Goal: Find specific page/section: Find specific page/section

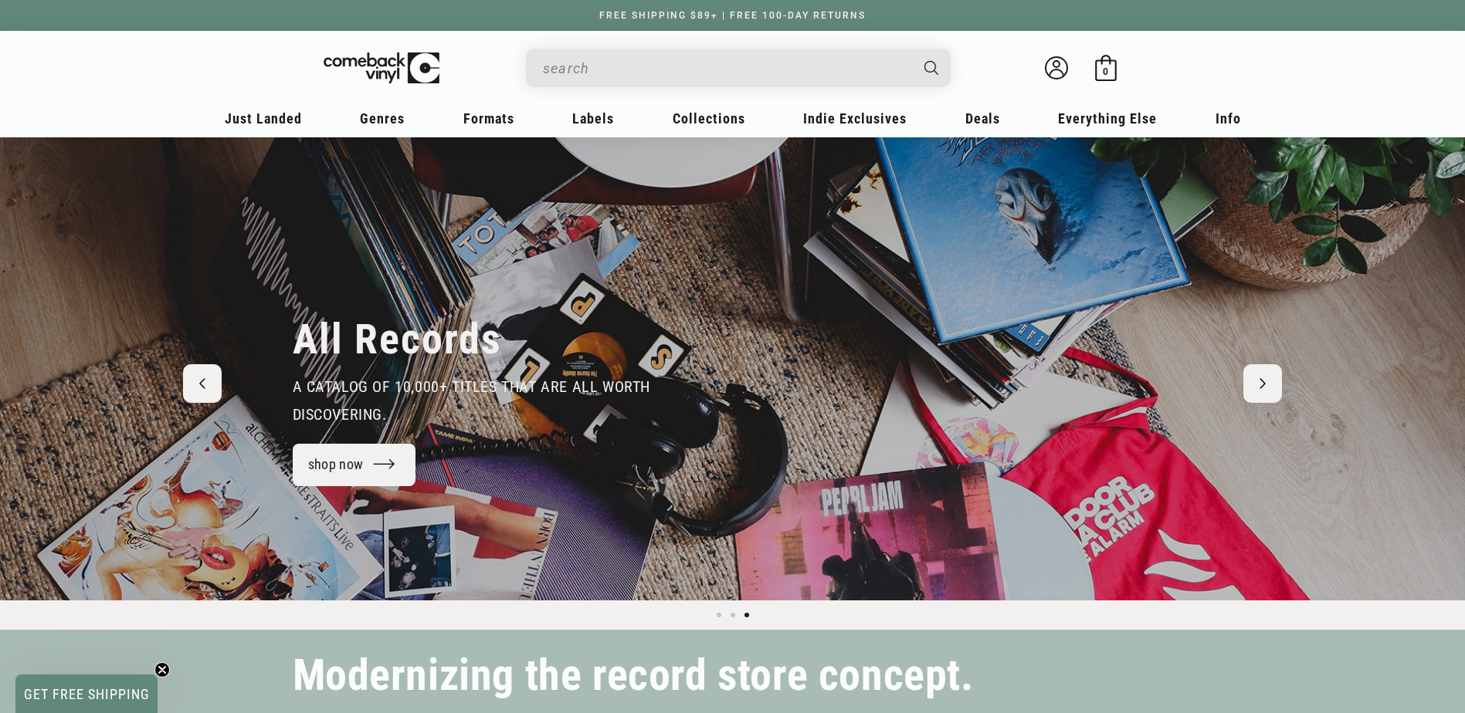
click at [596, 66] on input "When autocomplete results are available use up and down arrows to review and en…" at bounding box center [726, 69] width 366 height 32
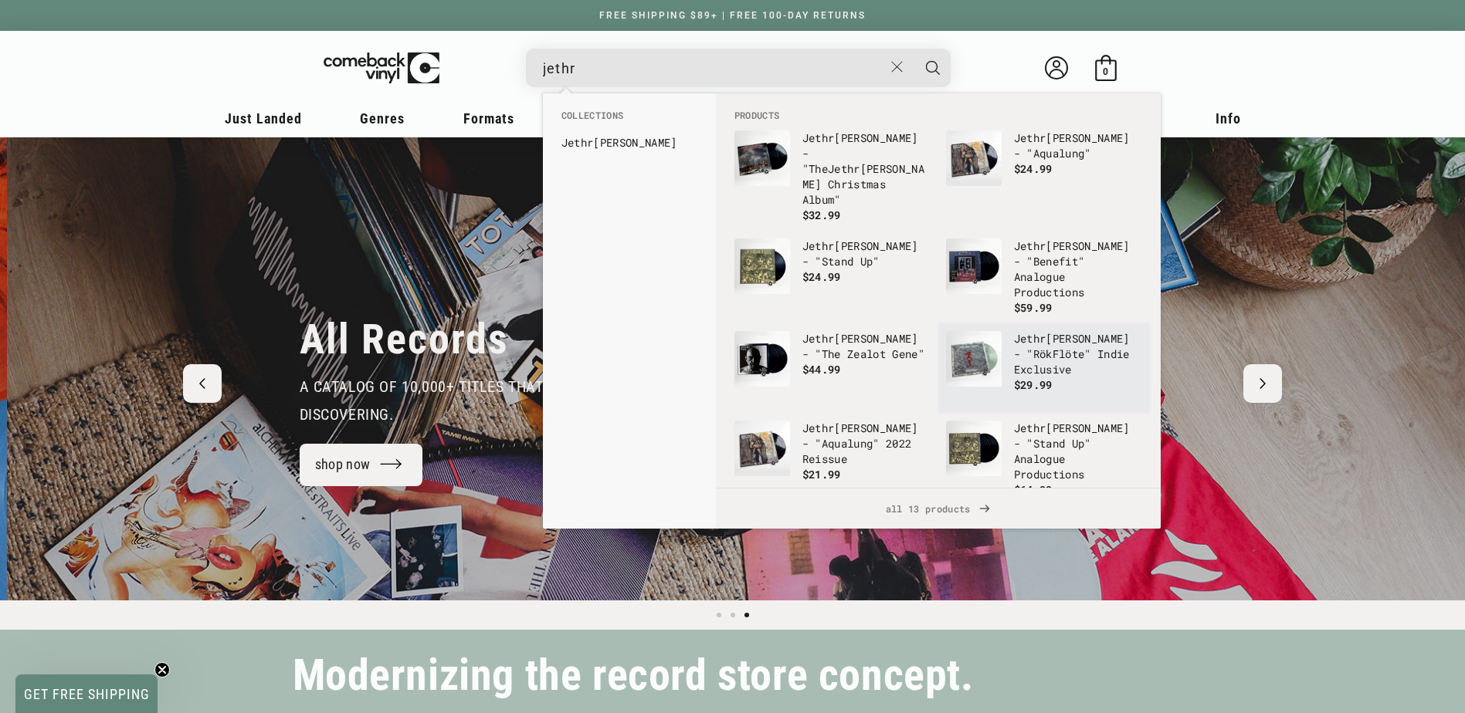
scroll to position [0, 2929]
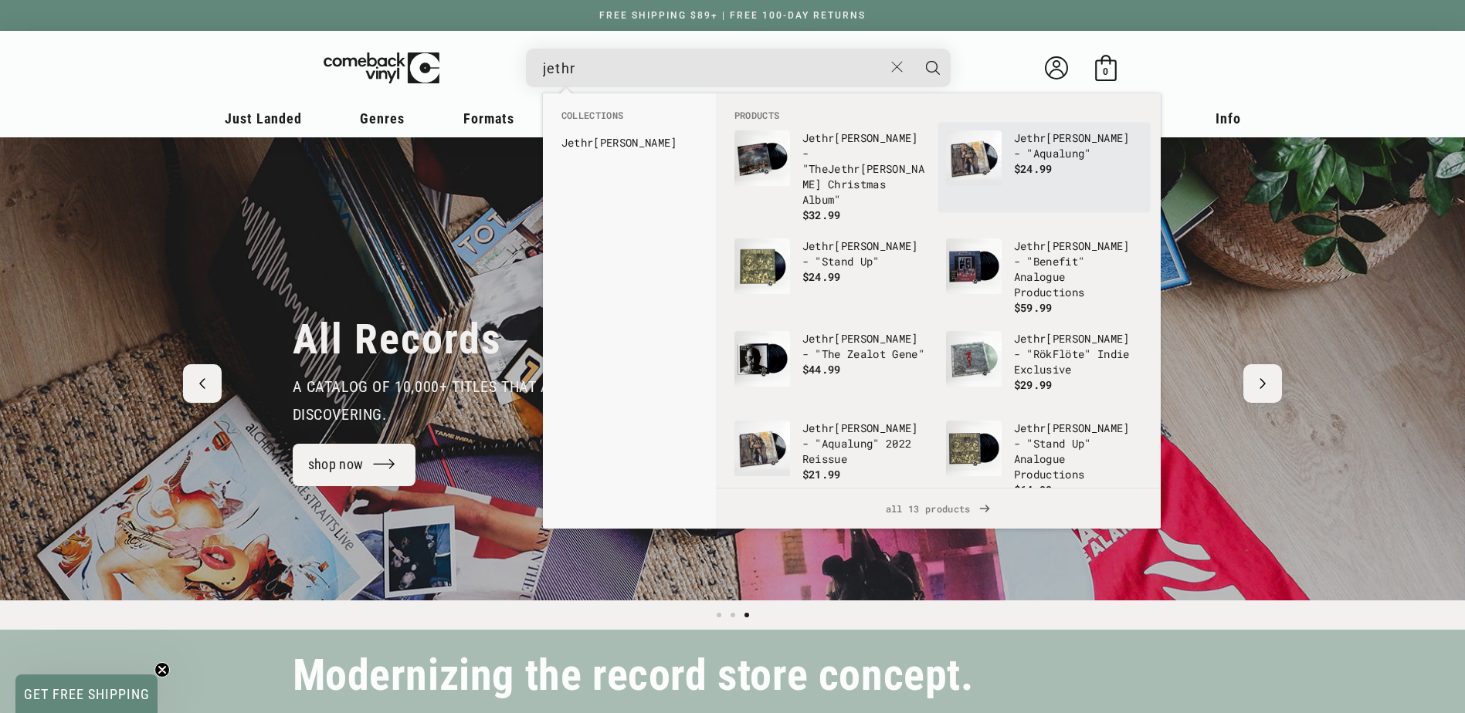
type input "jethr"
click at [1046, 151] on p "Jethr o Tull - "Aqualung"" at bounding box center [1078, 145] width 128 height 31
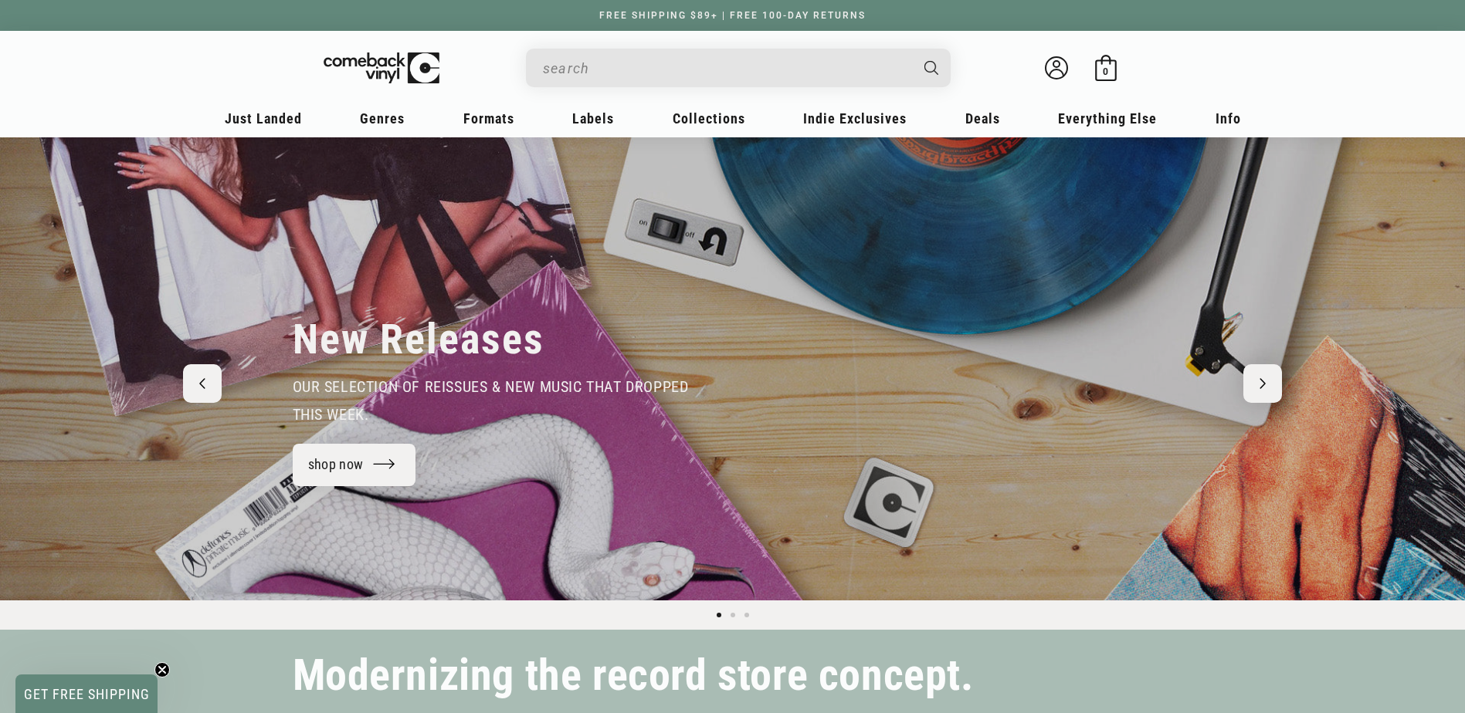
click at [615, 68] on input "When autocomplete results are available use up and down arrows to review and en…" at bounding box center [726, 69] width 366 height 32
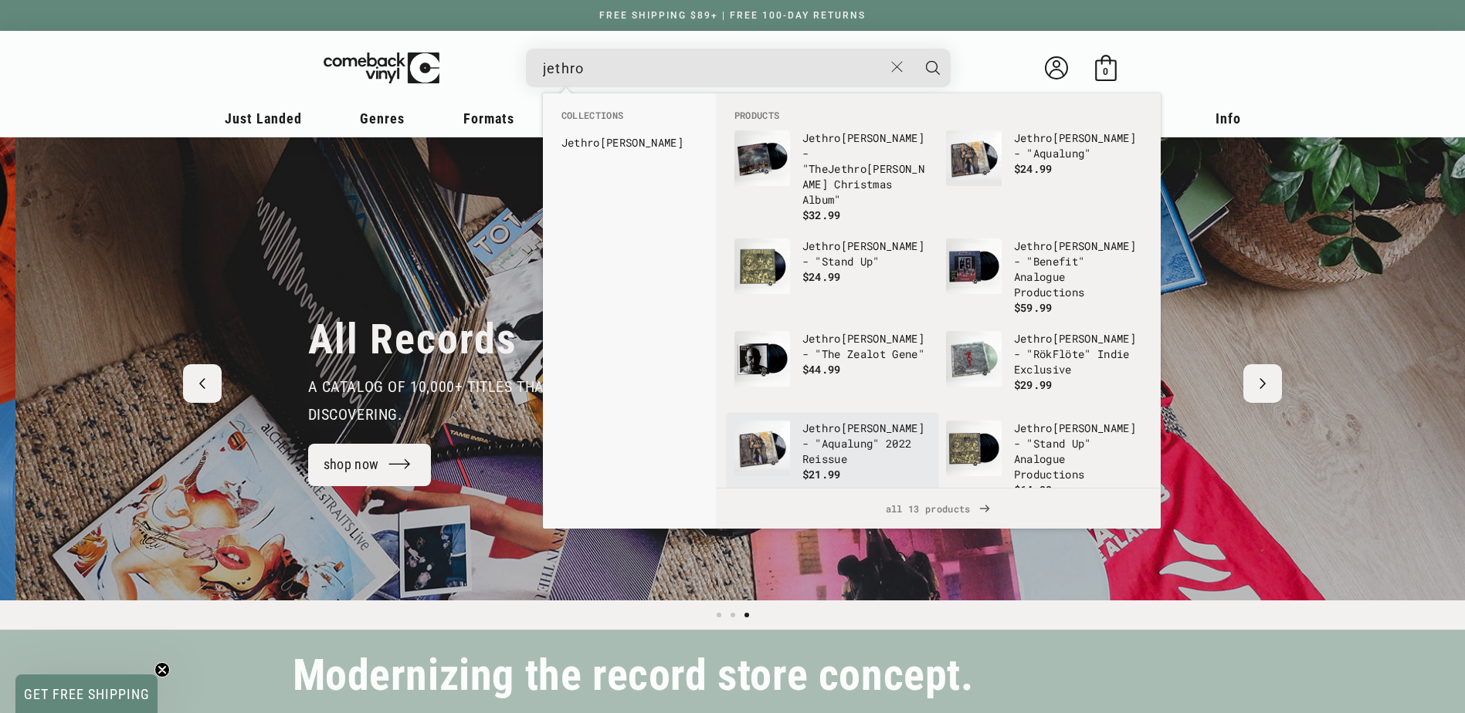
scroll to position [0, 2929]
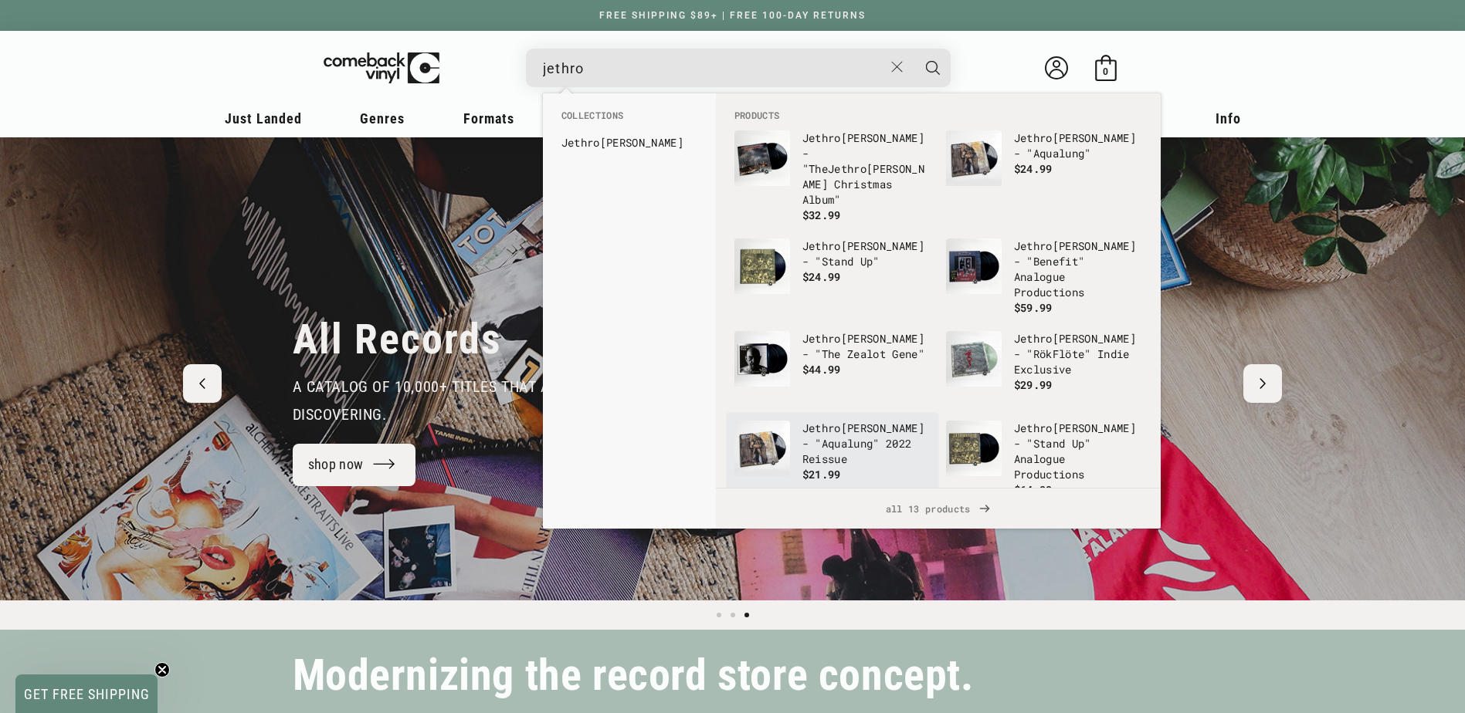
type input "jethro"
click at [844, 422] on p "[PERSON_NAME] - "Aqualung" 2022 Reissue" at bounding box center [866, 444] width 128 height 46
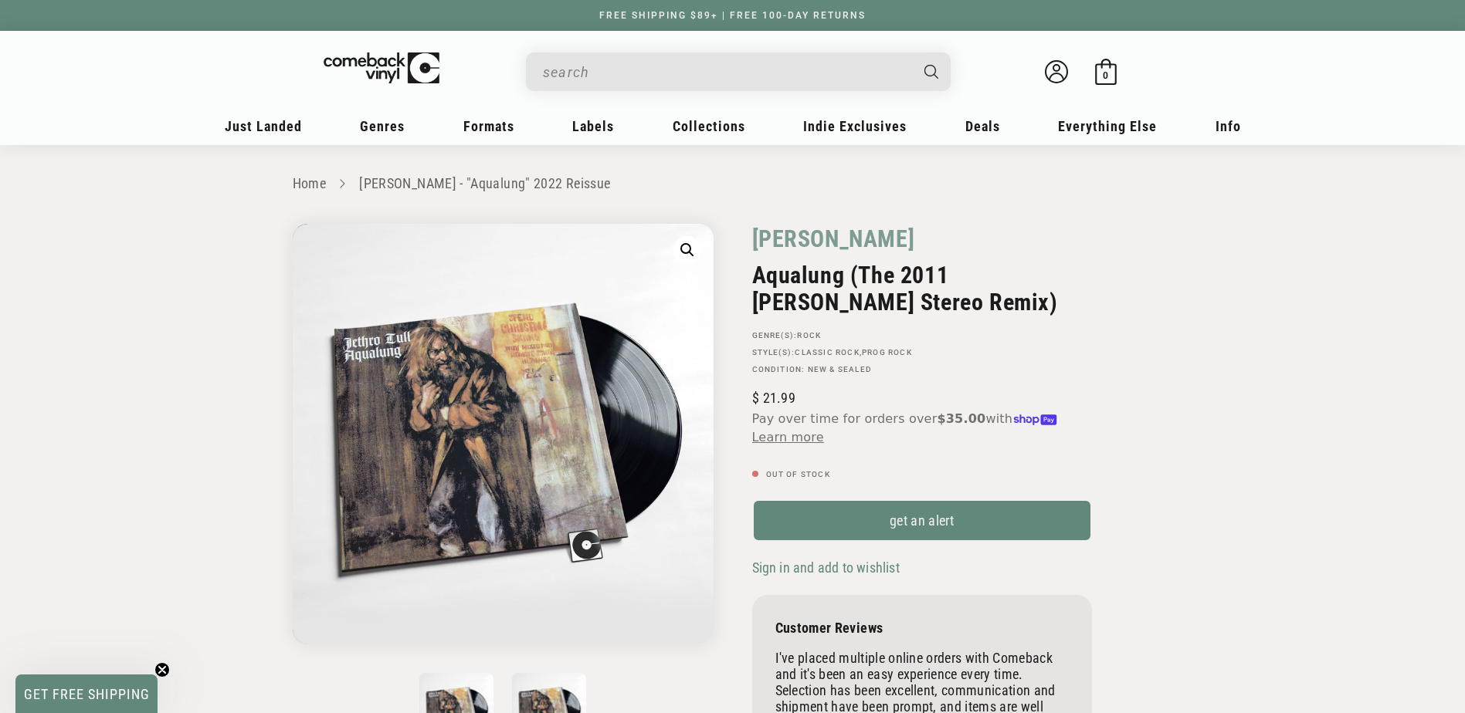
click at [683, 73] on input "When autocomplete results are available use up and down arrows to review and en…" at bounding box center [726, 72] width 366 height 32
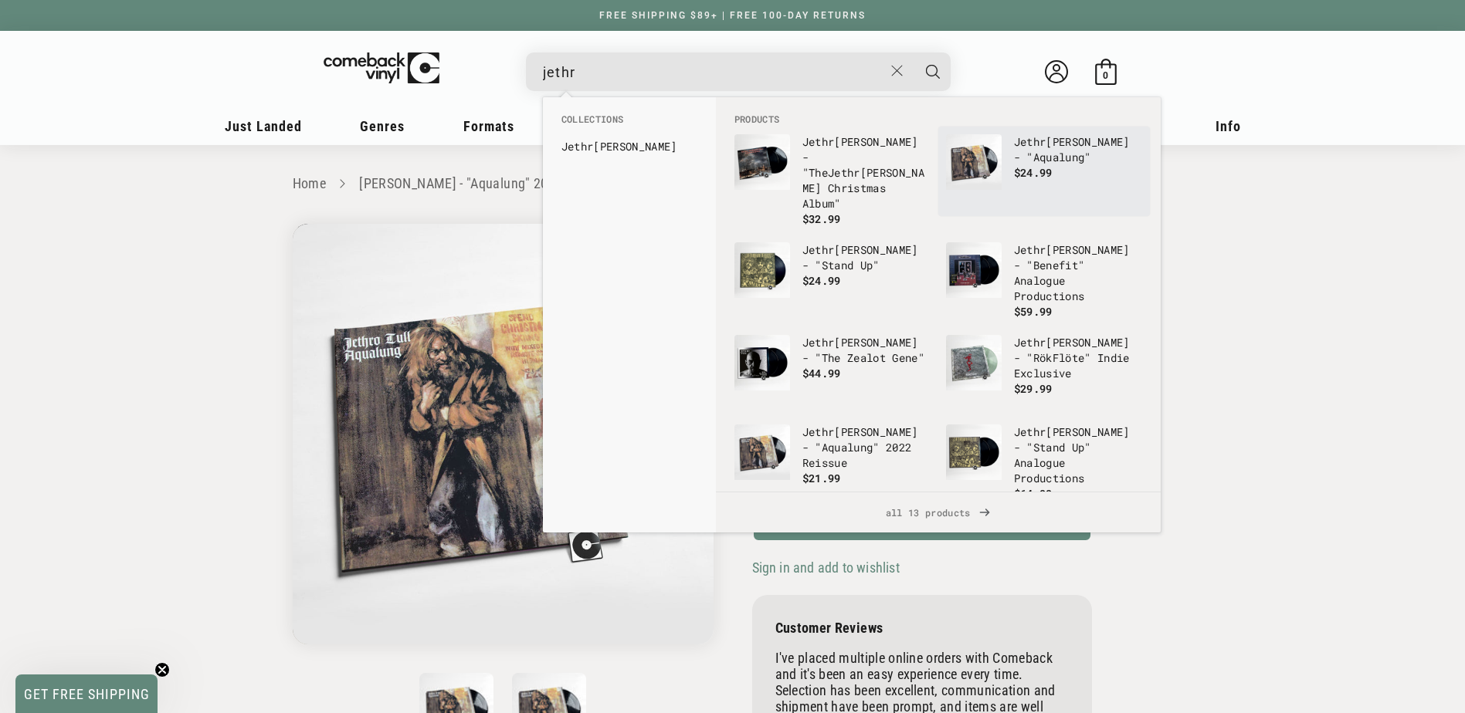
type input "jethr"
click at [1014, 154] on p "Jethr o Tull - "Aqualung"" at bounding box center [1078, 149] width 128 height 31
